Goal: Task Accomplishment & Management: Complete application form

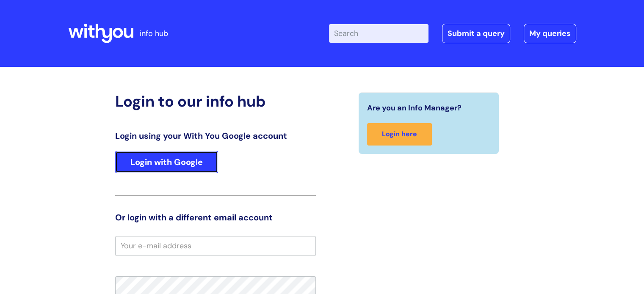
click at [173, 158] on link "Login with Google" at bounding box center [166, 162] width 103 height 22
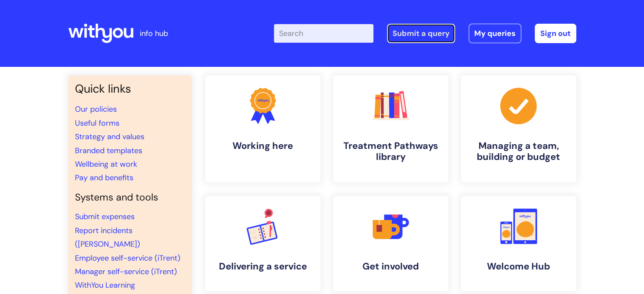
click at [410, 33] on link "Submit a query" at bounding box center [421, 33] width 68 height 19
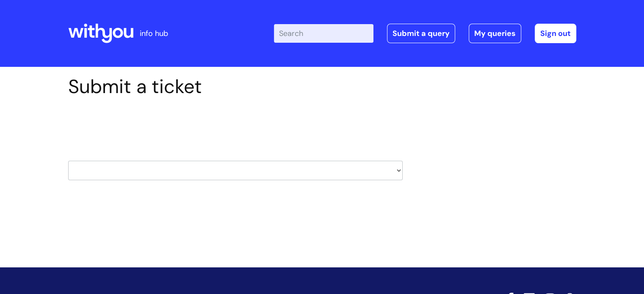
click at [397, 175] on select "HR / People IT and Support Clinical Drug Alerts Finance Accounts Data Support T…" at bounding box center [235, 170] width 334 height 19
select select "property_&_estates"
click at [68, 161] on select "HR / People IT and Support Clinical Drug Alerts Finance Accounts Data Support T…" at bounding box center [235, 170] width 334 height 19
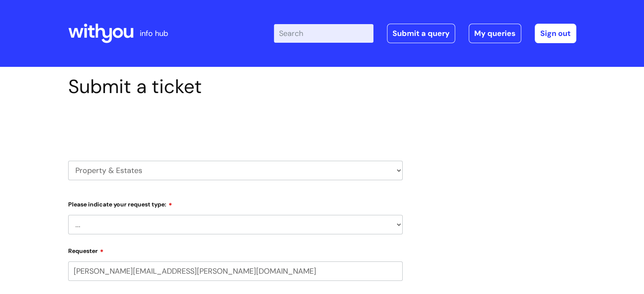
select select "80004157190"
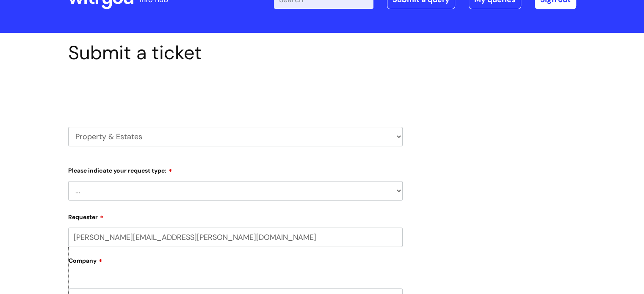
scroll to position [85, 0]
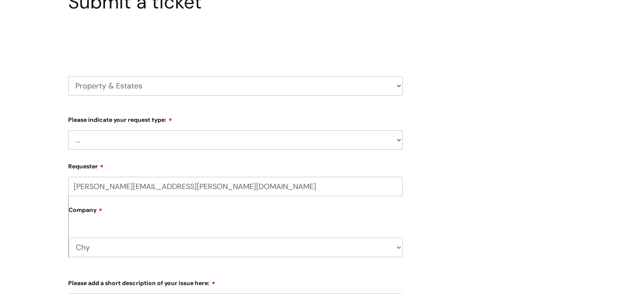
click at [266, 143] on select "... Facilities Support Lease/ Tenancy Agreements Health & Safety and Environmen…" at bounding box center [235, 139] width 334 height 19
select select "Facilities Support"
click at [68, 130] on select "... Facilities Support Lease/ Tenancy Agreements Health & Safety and Environmen…" at bounding box center [235, 139] width 334 height 19
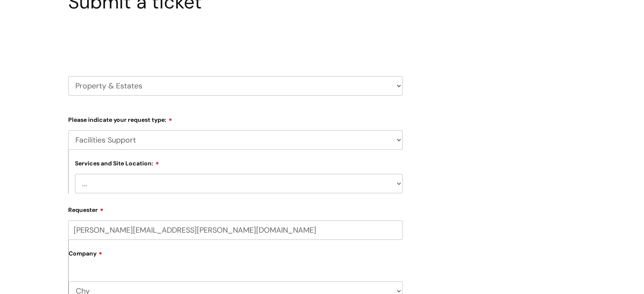
drag, startPoint x: 228, startPoint y: 174, endPoint x: 221, endPoint y: 180, distance: 9.6
click at [228, 174] on select "... Cleethorpes Darlington Tubwell Darlington Coniscliffe Grimsby Preston Redca…" at bounding box center [239, 183] width 328 height 19
select select "Truro Chy"
click at [75, 174] on select "... Cleethorpes Darlington Tubwell Darlington Coniscliffe Grimsby Preston Redca…" at bounding box center [239, 183] width 328 height 19
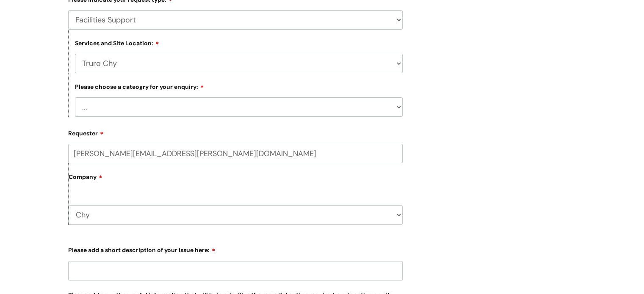
scroll to position [212, 0]
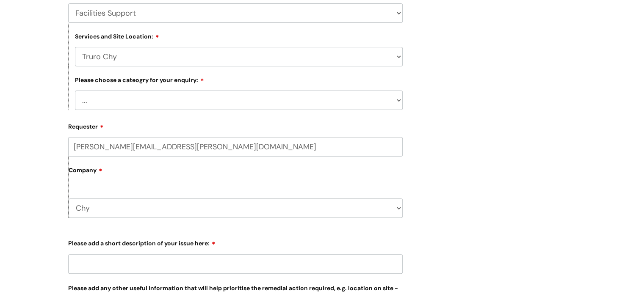
click at [185, 102] on select "... Electrical and Lighting Plumbing and Drainage Heating and Cooling Fixtures,…" at bounding box center [239, 100] width 328 height 19
select select "Other - Please Specify"
click at [75, 91] on select "... Electrical and Lighting Plumbing and Drainage Heating and Cooling Fixtures,…" at bounding box center [239, 100] width 328 height 19
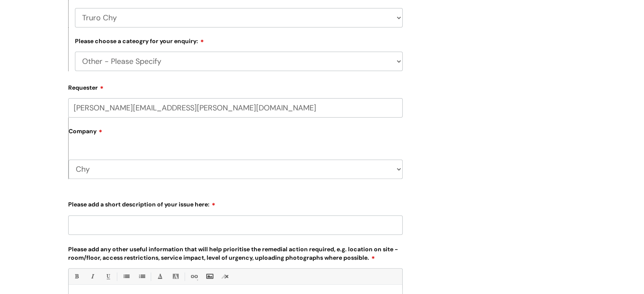
scroll to position [296, 0]
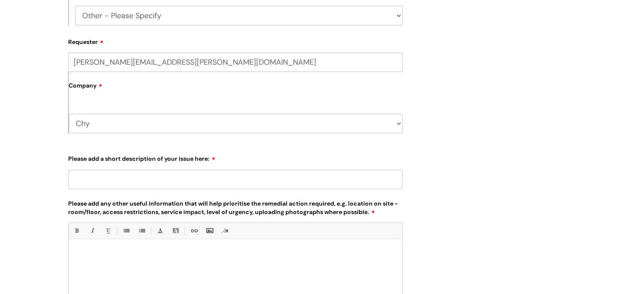
click at [120, 179] on input "Please add a short description of your issue here:" at bounding box center [235, 179] width 334 height 19
type input "Handyman 08/10/2025"
click at [208, 266] on div at bounding box center [236, 272] width 334 height 58
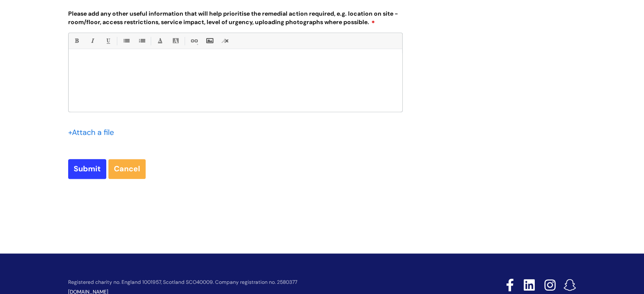
scroll to position [466, 0]
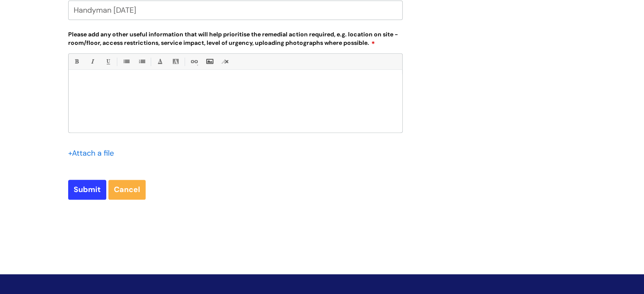
click at [98, 153] on input "file" at bounding box center [89, 153] width 42 height 11
click at [99, 153] on input "file" at bounding box center [89, 153] width 42 height 11
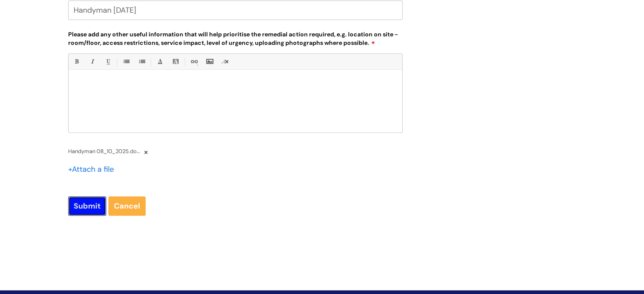
click at [88, 206] on input "Submit" at bounding box center [87, 205] width 38 height 19
click at [166, 103] on div at bounding box center [236, 103] width 334 height 58
click at [91, 204] on input "Submit" at bounding box center [87, 205] width 38 height 19
type input "Please Wait..."
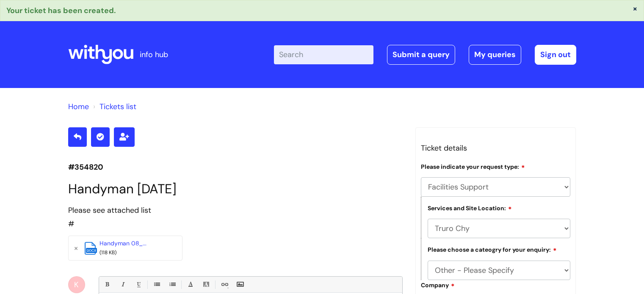
select select "Facilities Support"
select select "Truro Chy"
select select "Other - Please Specify"
